Goal: Find specific page/section: Find specific page/section

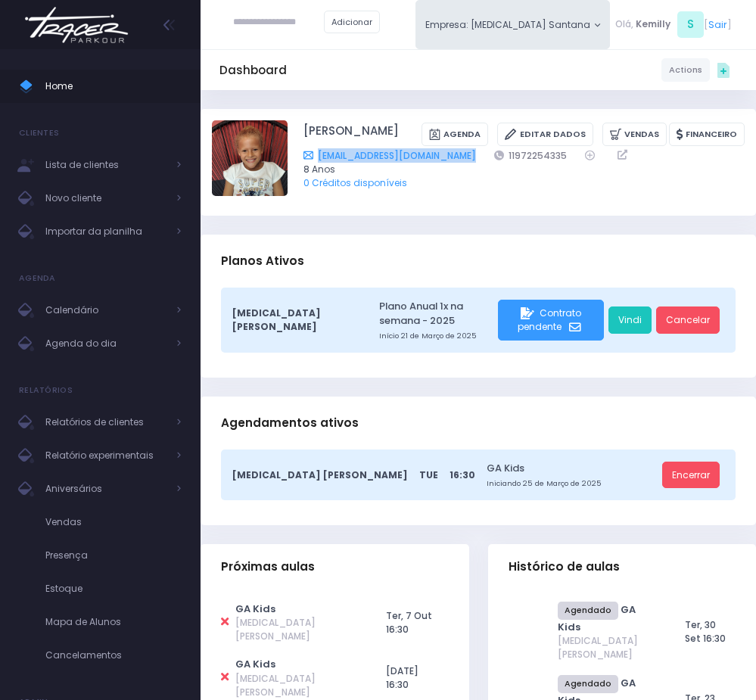
drag, startPoint x: 488, startPoint y: 176, endPoint x: 316, endPoint y: 170, distance: 172.7
click at [316, 163] on div "morgana_113santos@hotmail.com 11972254335" at bounding box center [515, 155] width 423 height 14
click at [479, 120] on div "Olivia Orlando marcondes Agenda Editar Dados Vendas Financeiro morgana_113santo…" at bounding box center [524, 162] width 441 height 84
drag, startPoint x: 466, startPoint y: 129, endPoint x: 300, endPoint y: 129, distance: 165.8
click at [300, 129] on div "Olivia Orlando marcondes Agenda Editar Dados Vendas Financeiro" at bounding box center [478, 162] width 533 height 84
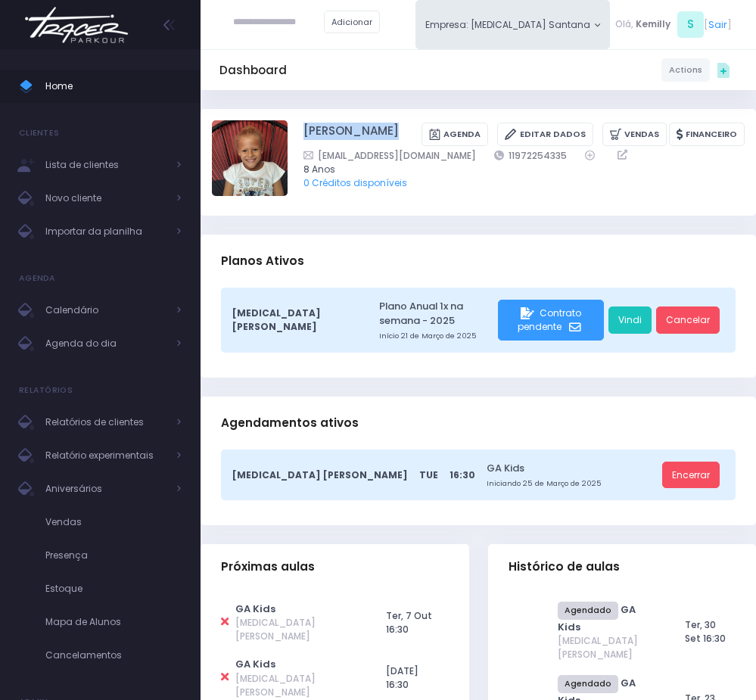
copy div "Olivia Orlando marcondes"
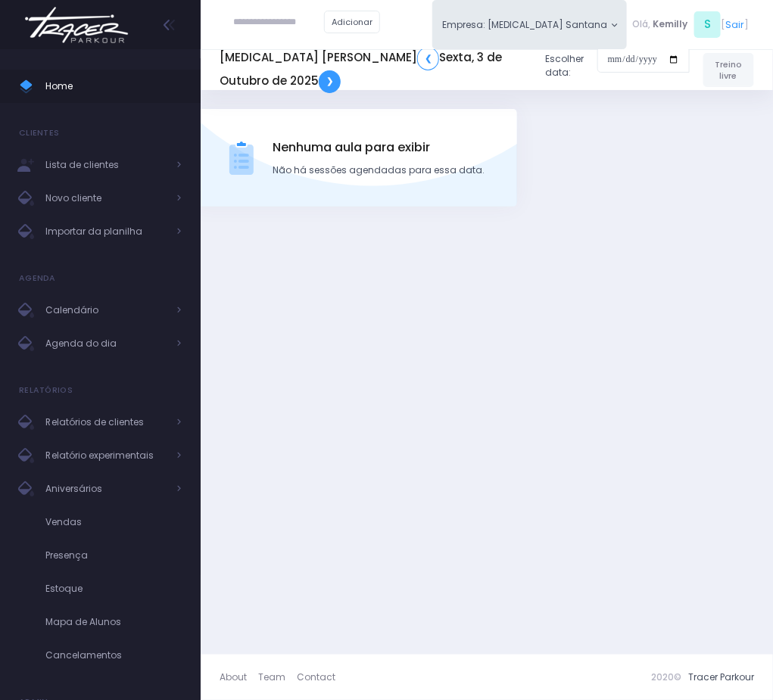
drag, startPoint x: 0, startPoint y: 0, endPoint x: 479, endPoint y: 60, distance: 483.0
click at [341, 70] on link "❯" at bounding box center [330, 81] width 22 height 23
